Goal: Task Accomplishment & Management: Manage account settings

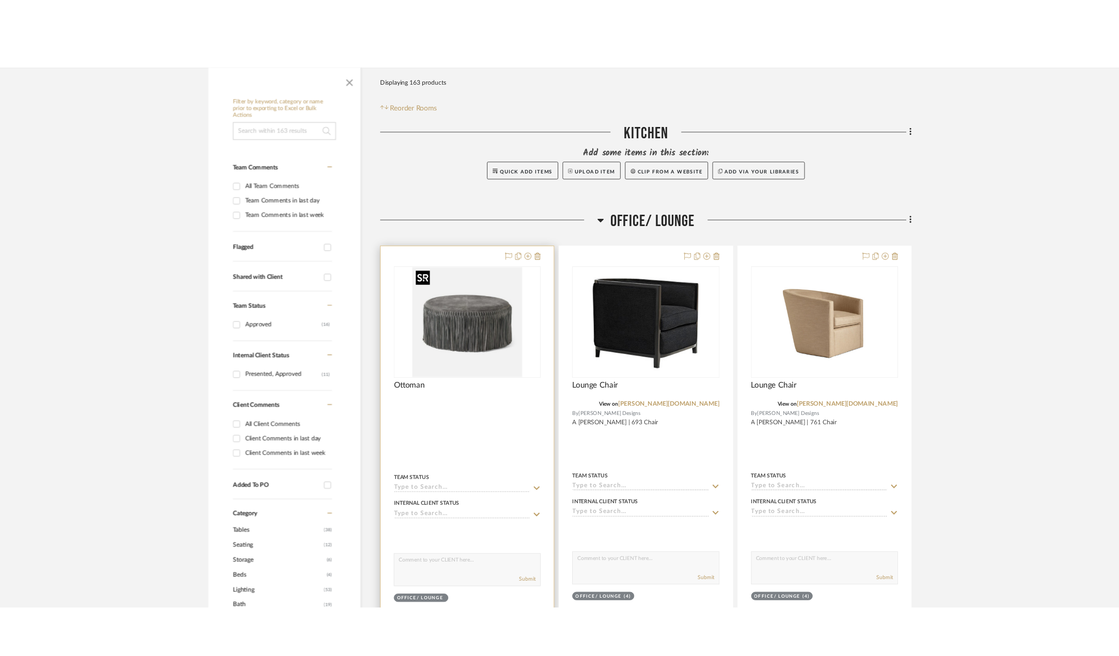
scroll to position [155, 0]
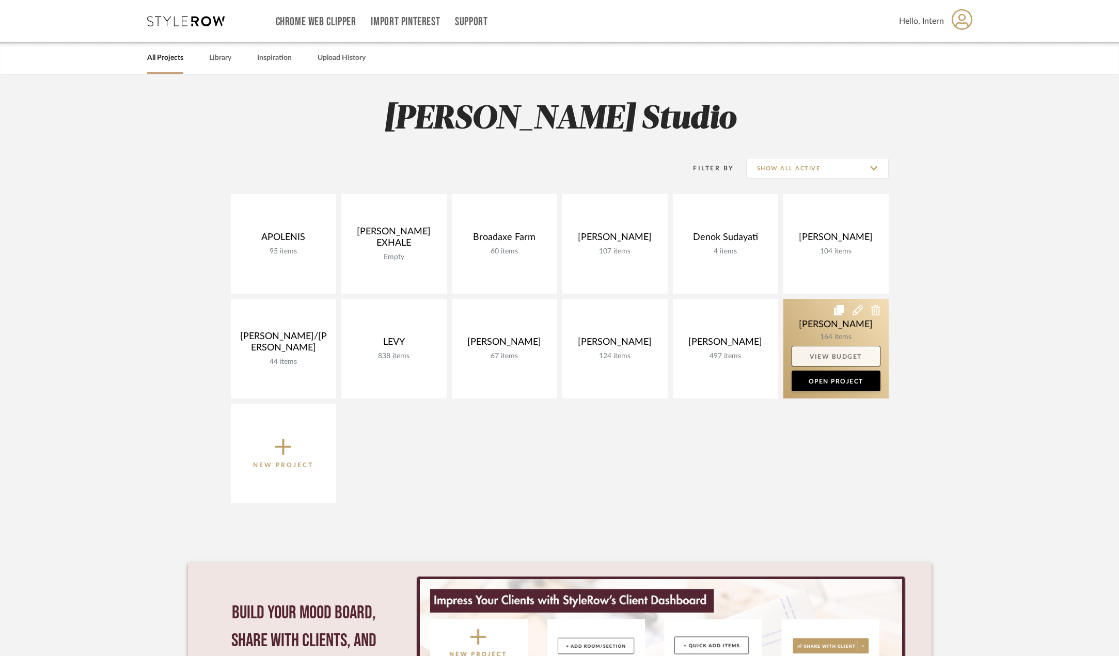
click at [800, 365] on link "View Budget" at bounding box center [836, 356] width 89 height 21
click at [801, 321] on link at bounding box center [836, 349] width 105 height 100
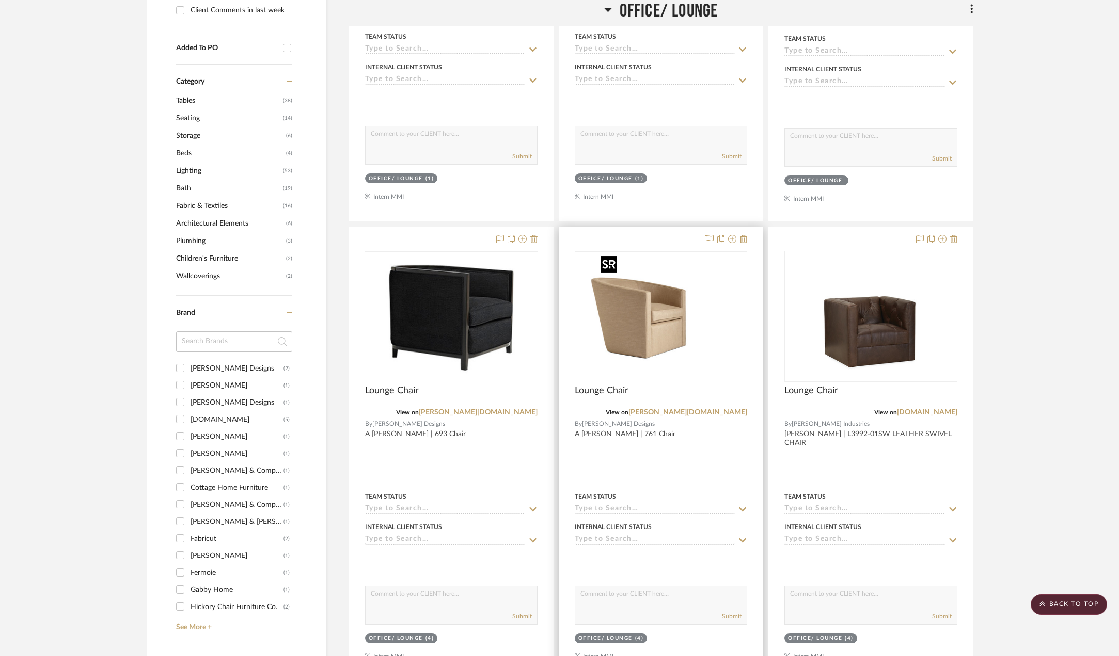
scroll to position [620, 0]
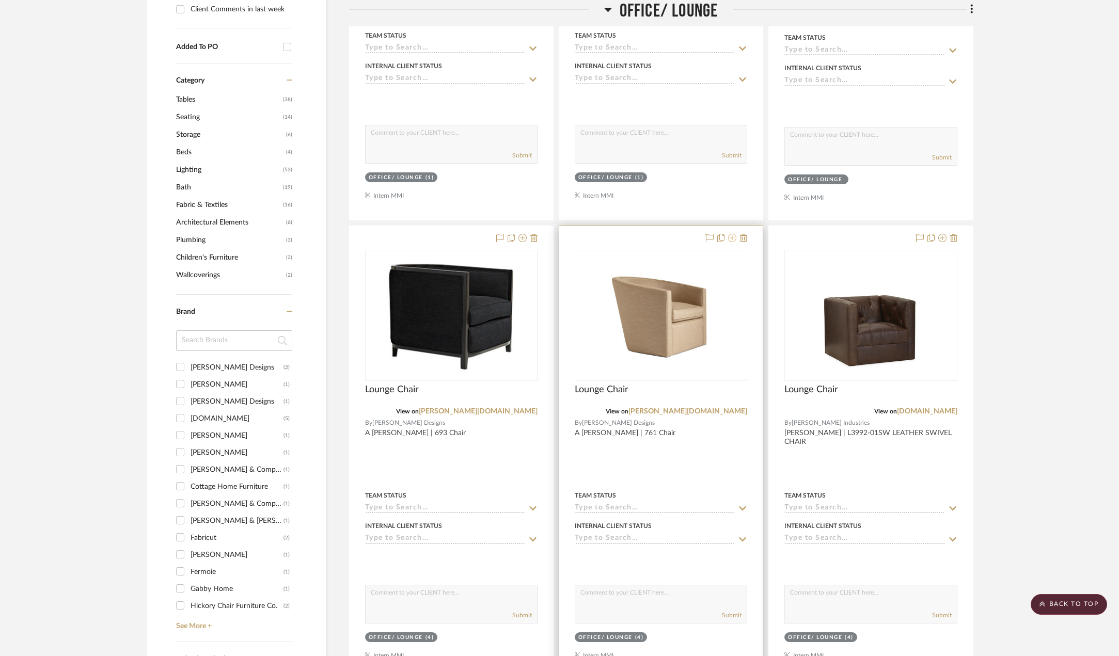
click at [729, 237] on icon at bounding box center [732, 238] width 8 height 8
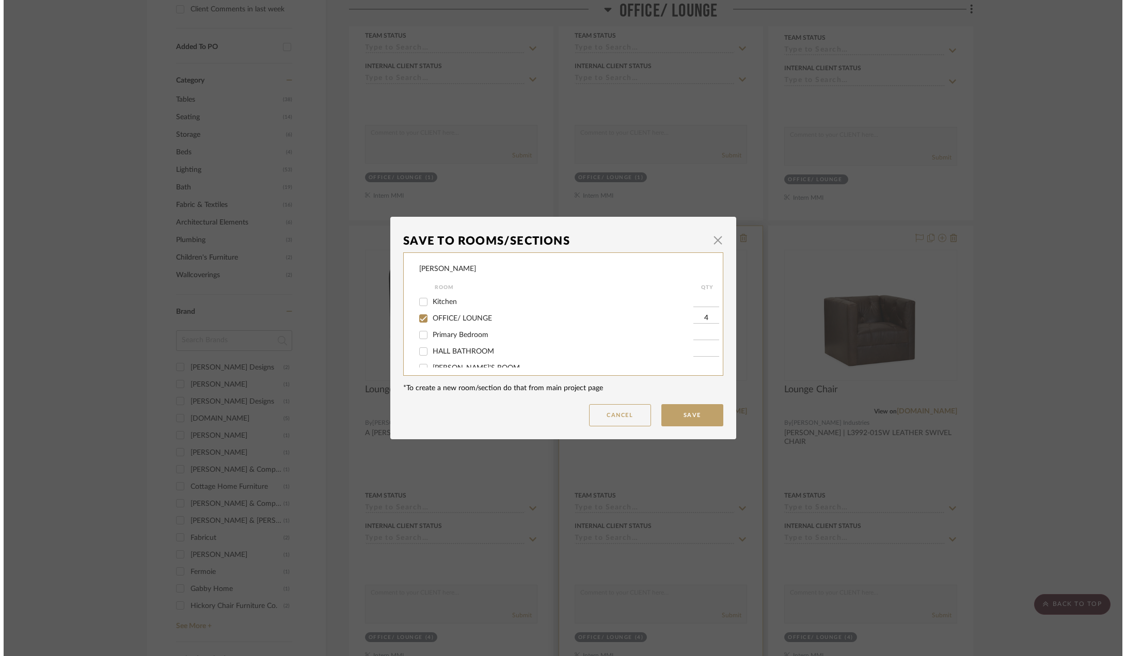
scroll to position [0, 0]
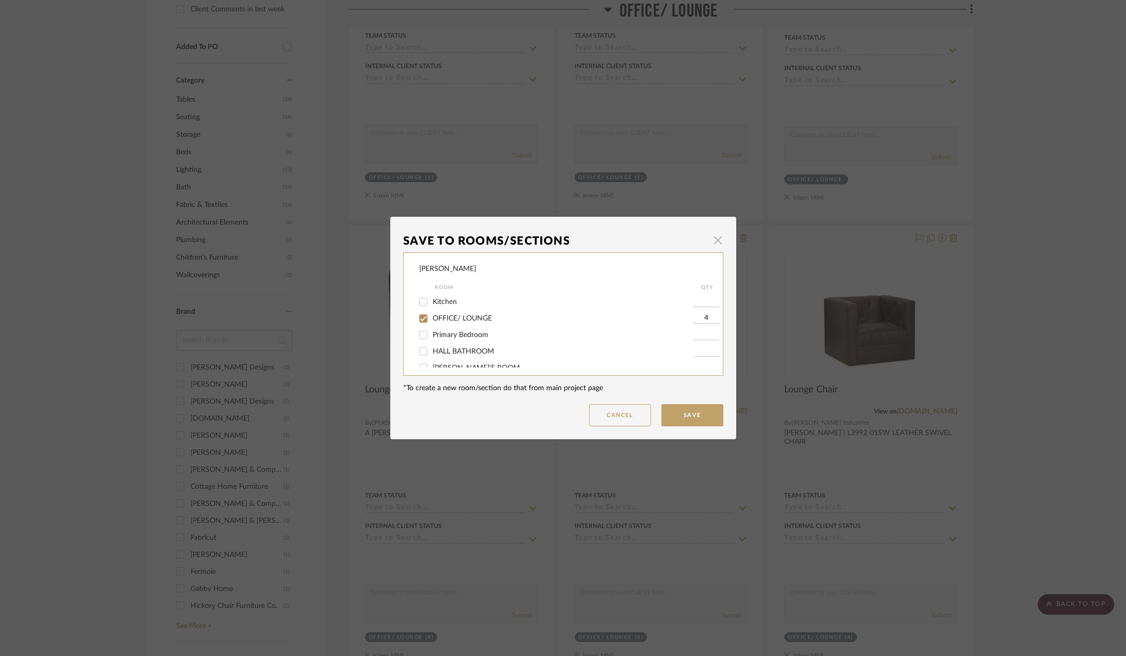
click at [712, 235] on span "button" at bounding box center [718, 240] width 21 height 21
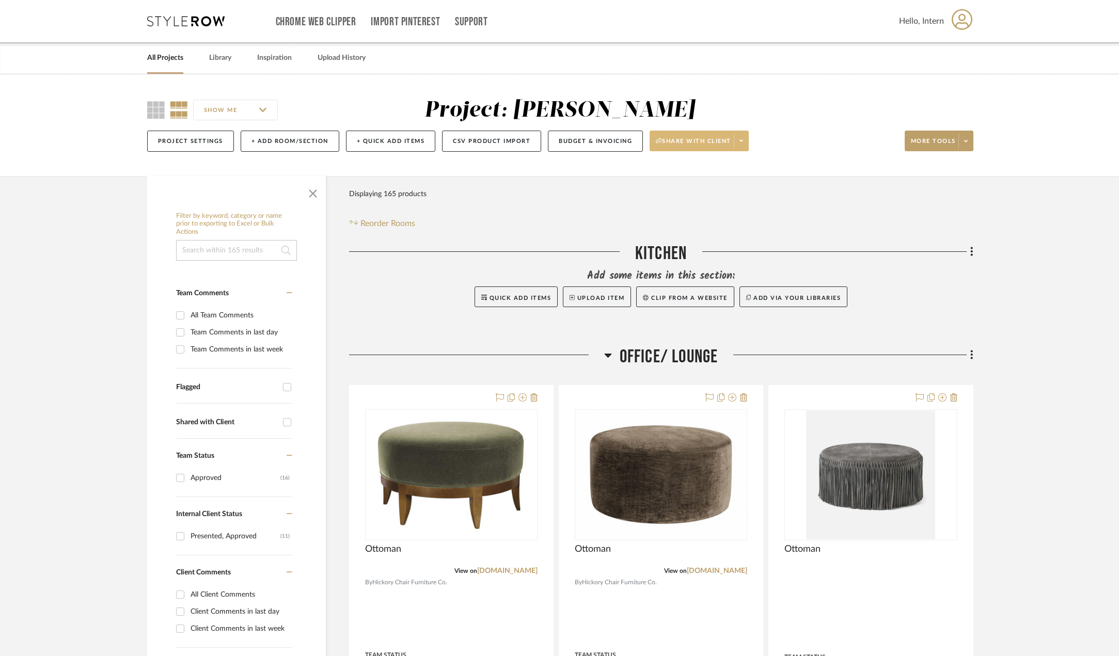
click at [743, 142] on icon at bounding box center [742, 141] width 4 height 6
click at [794, 139] on div at bounding box center [559, 328] width 1119 height 656
click at [747, 145] on span at bounding box center [741, 140] width 14 height 15
click at [715, 168] on span "Preview Client Dashboard" at bounding box center [704, 170] width 88 height 9
